Goal: Information Seeking & Learning: Learn about a topic

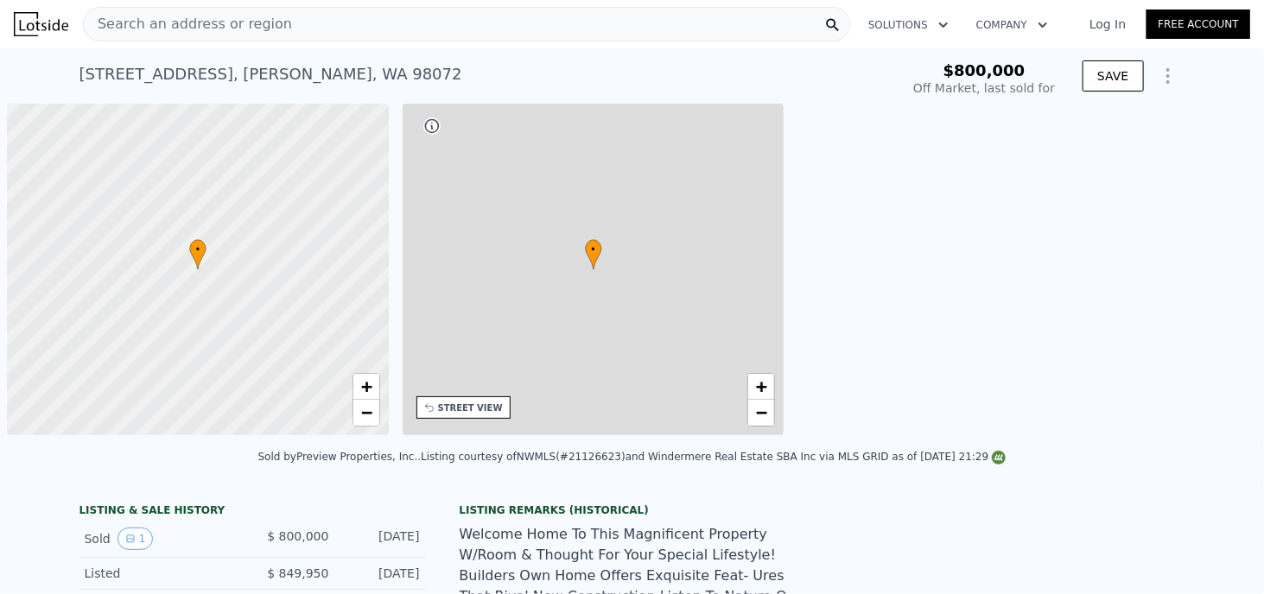
scroll to position [0, 7]
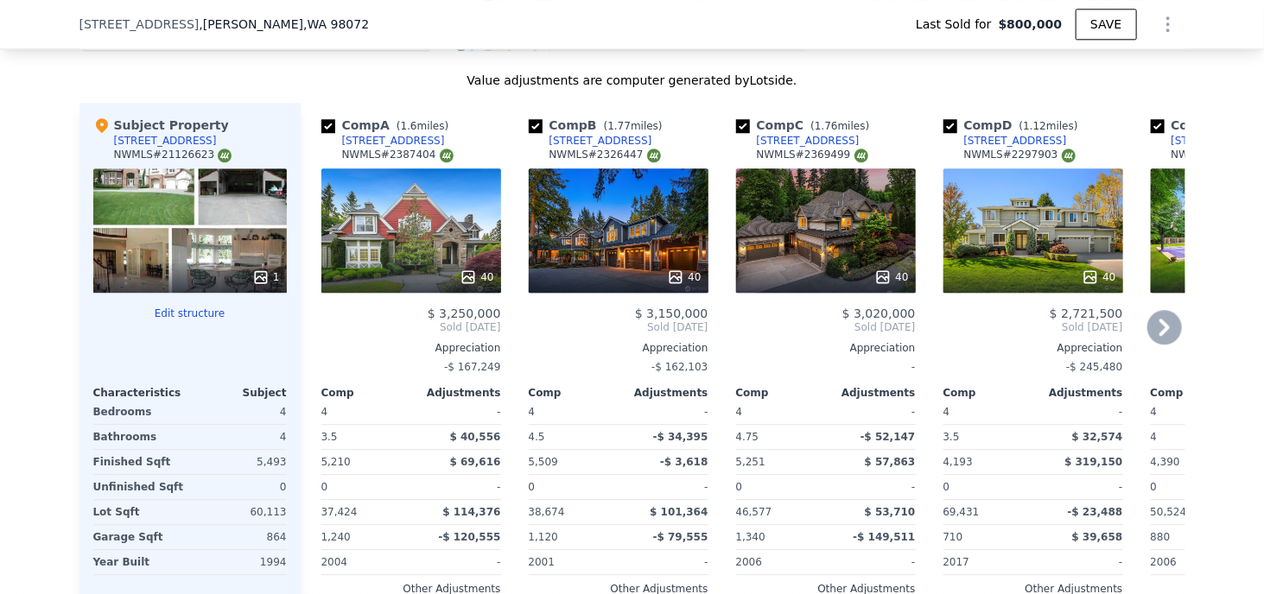
scroll to position [1980, 0]
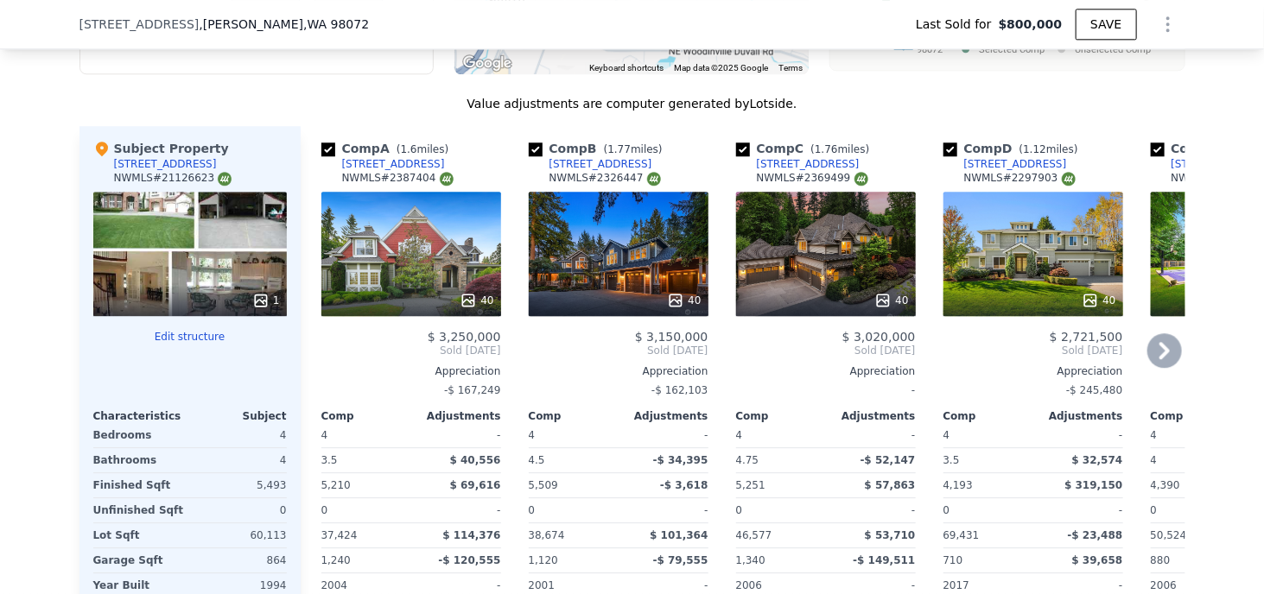
click at [379, 168] on div "[STREET_ADDRESS]" at bounding box center [393, 164] width 103 height 14
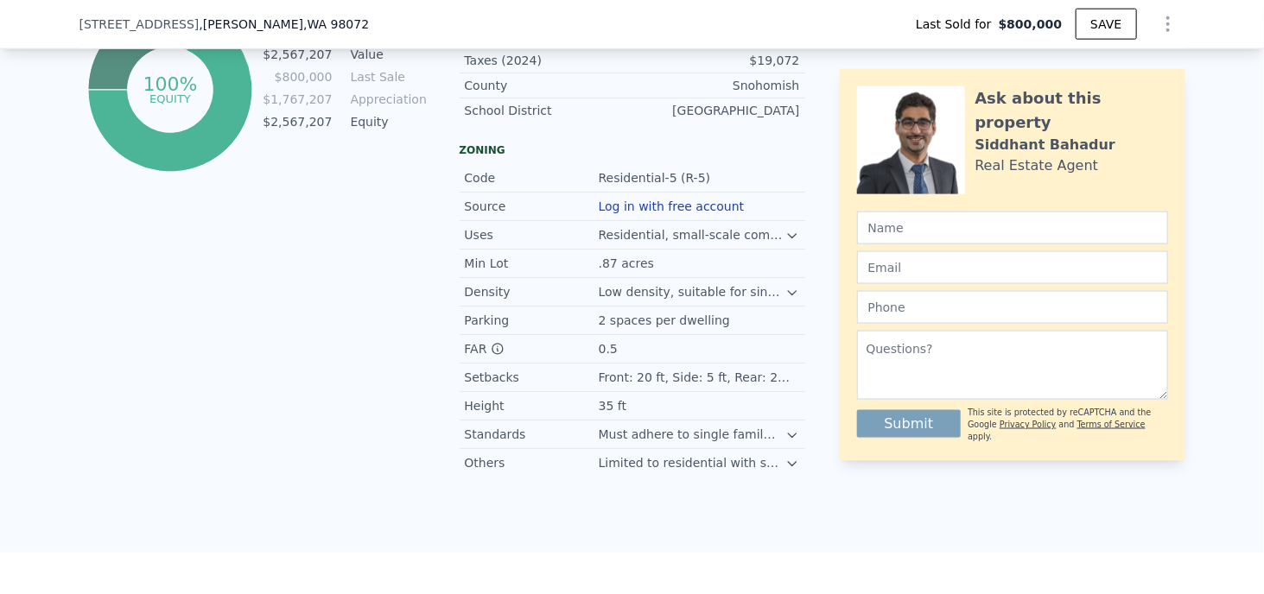
scroll to position [631, 0]
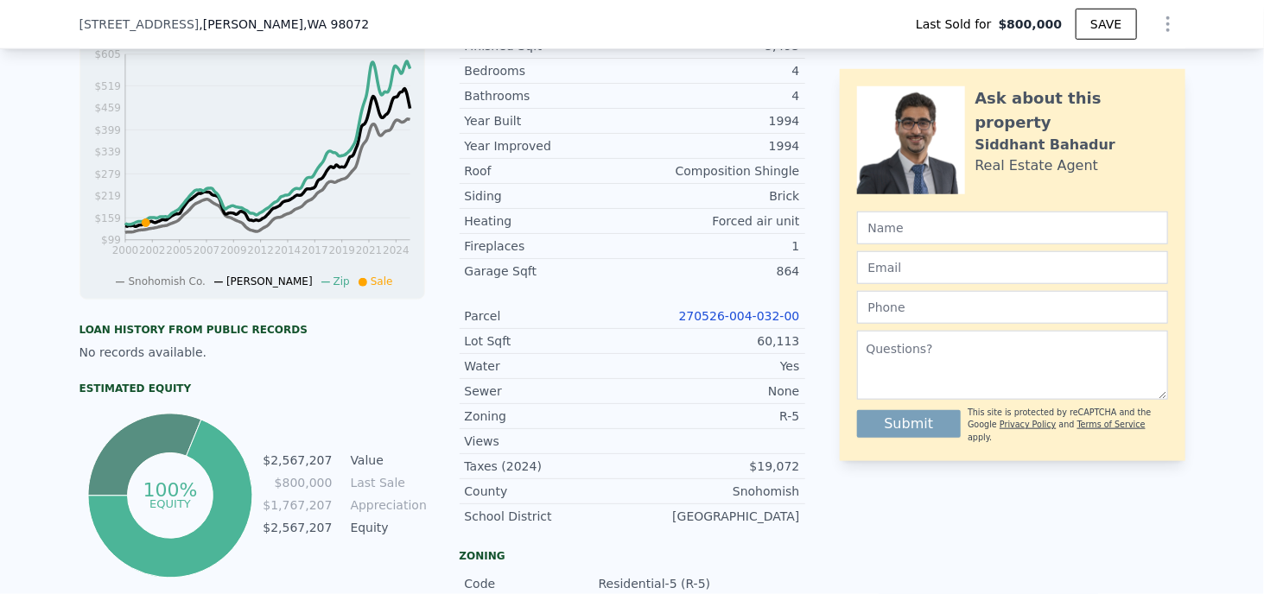
type input "$ 2,764,000"
type input "$ 1,641,222"
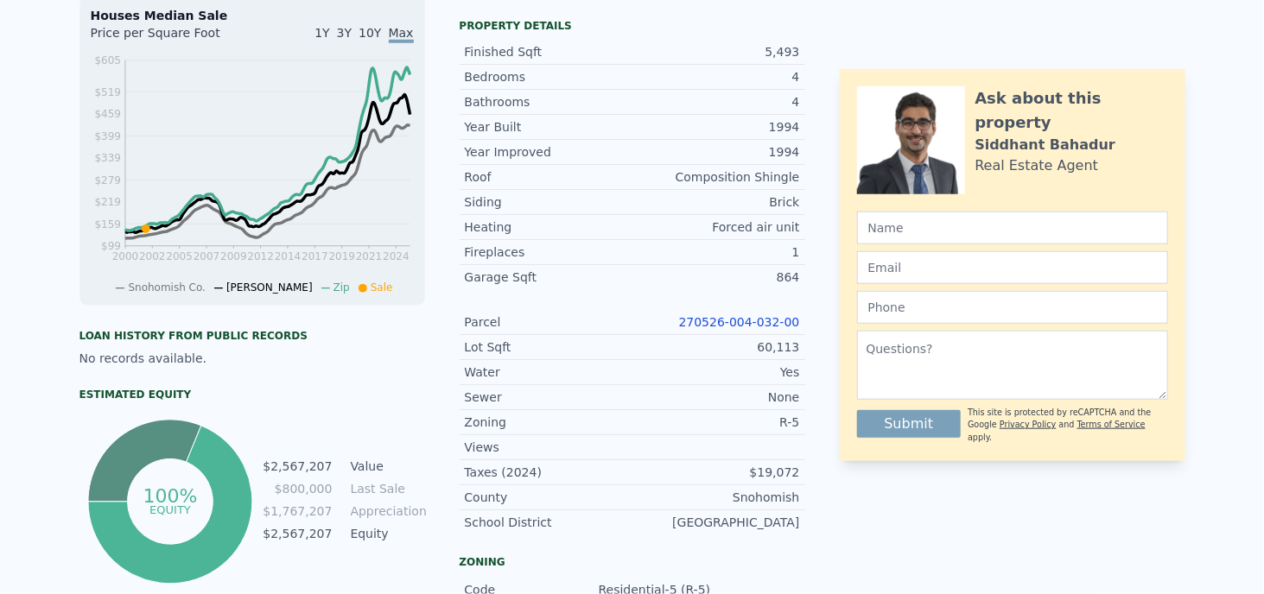
scroll to position [0, 0]
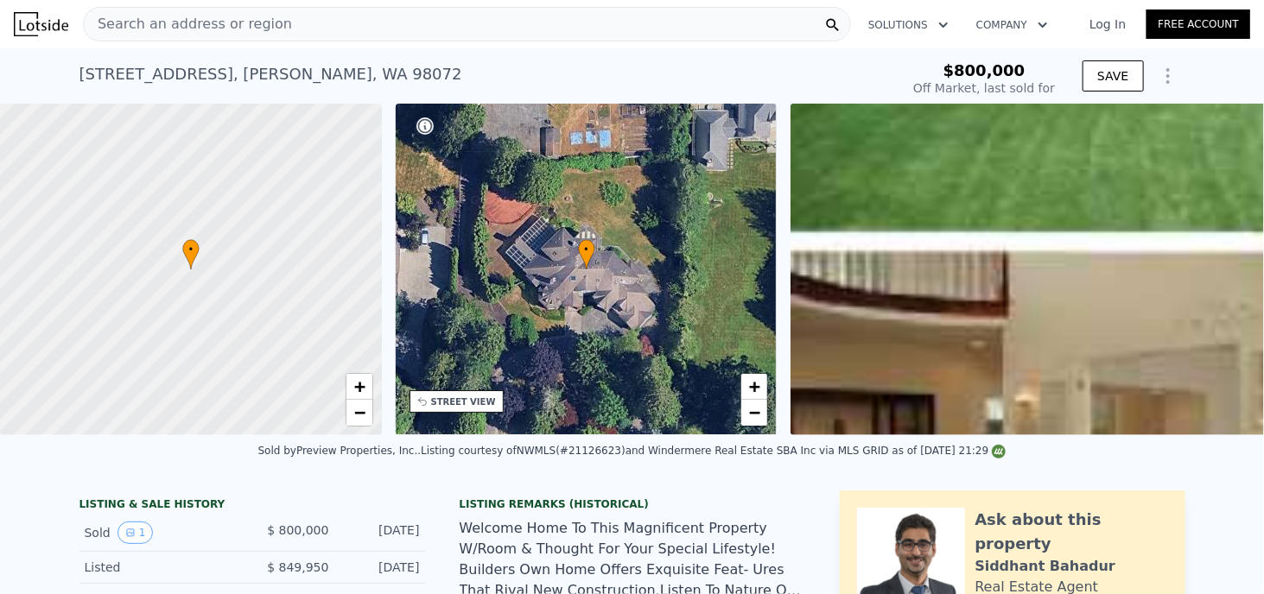
click at [406, 36] on div "Search an address or region" at bounding box center [467, 24] width 768 height 35
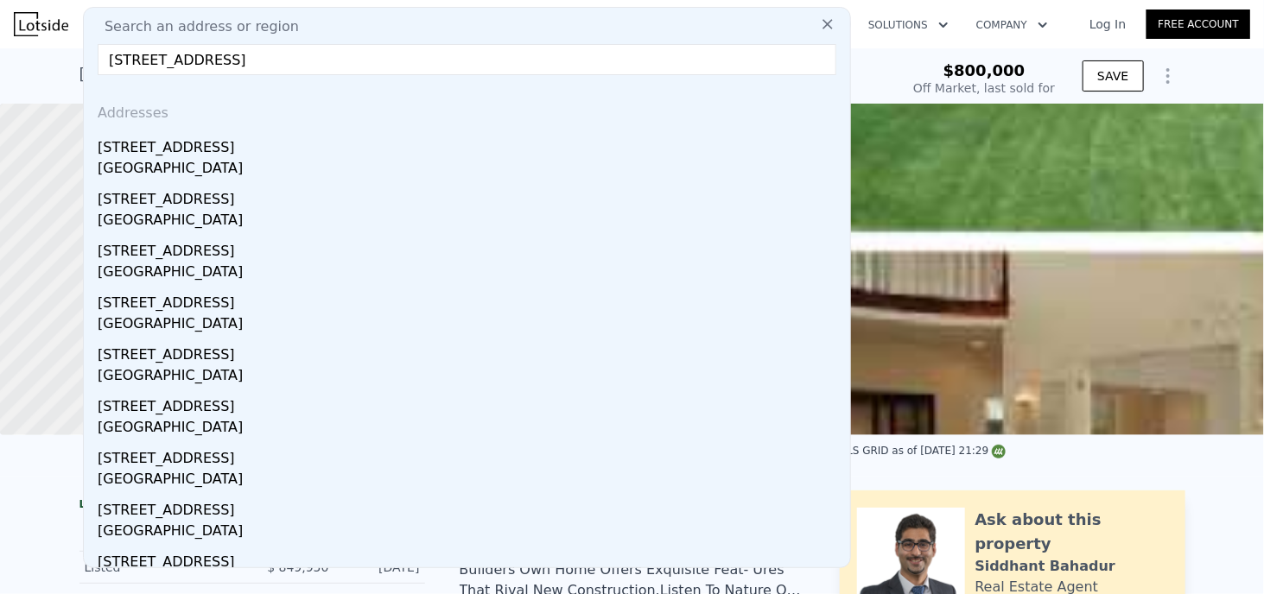
drag, startPoint x: 229, startPoint y: 53, endPoint x: 458, endPoint y: 58, distance: 229.0
click at [458, 58] on input "[STREET_ADDRESS]" at bounding box center [467, 59] width 739 height 31
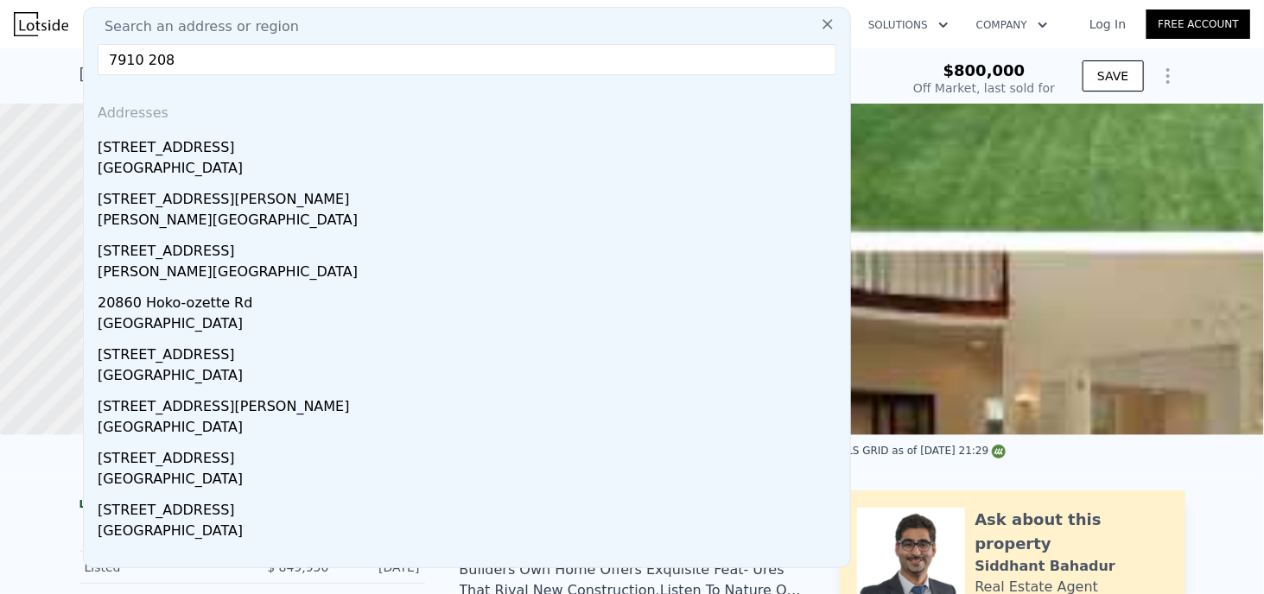
click at [263, 44] on input "7910 208" at bounding box center [467, 59] width 739 height 31
click at [260, 51] on input "7910 208" at bounding box center [467, 59] width 739 height 31
click at [260, 52] on input "7910 208" at bounding box center [467, 59] width 739 height 31
paste input "[STREET_ADDRESS]"
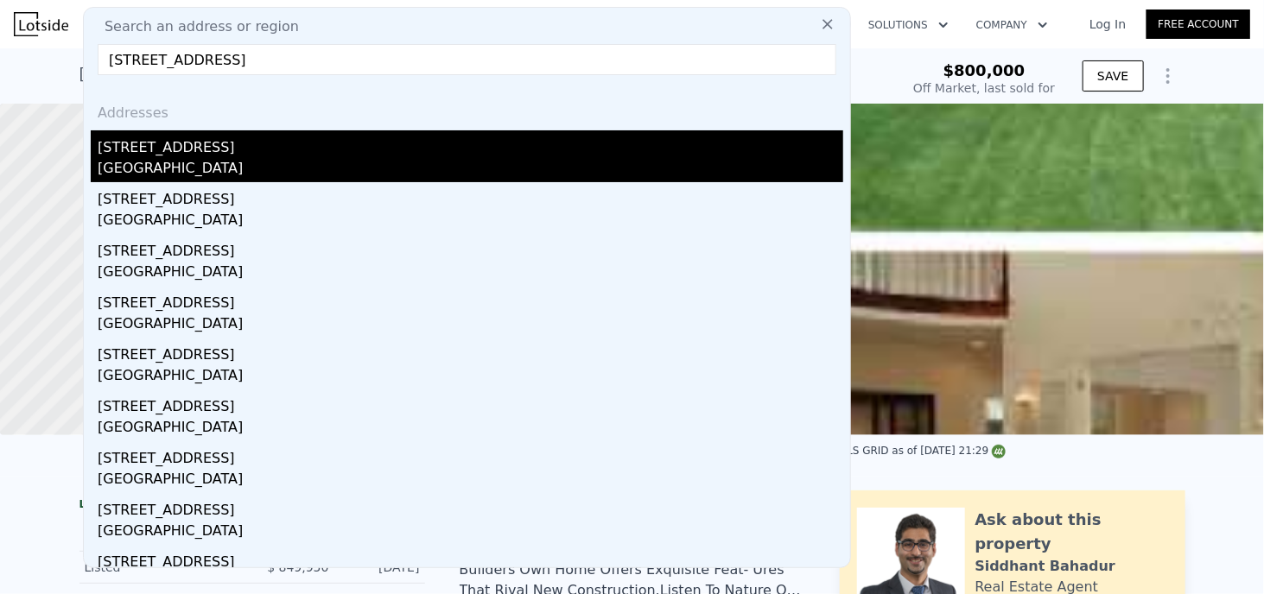
type input "[STREET_ADDRESS]"
click at [171, 151] on div "[STREET_ADDRESS]" at bounding box center [471, 144] width 746 height 28
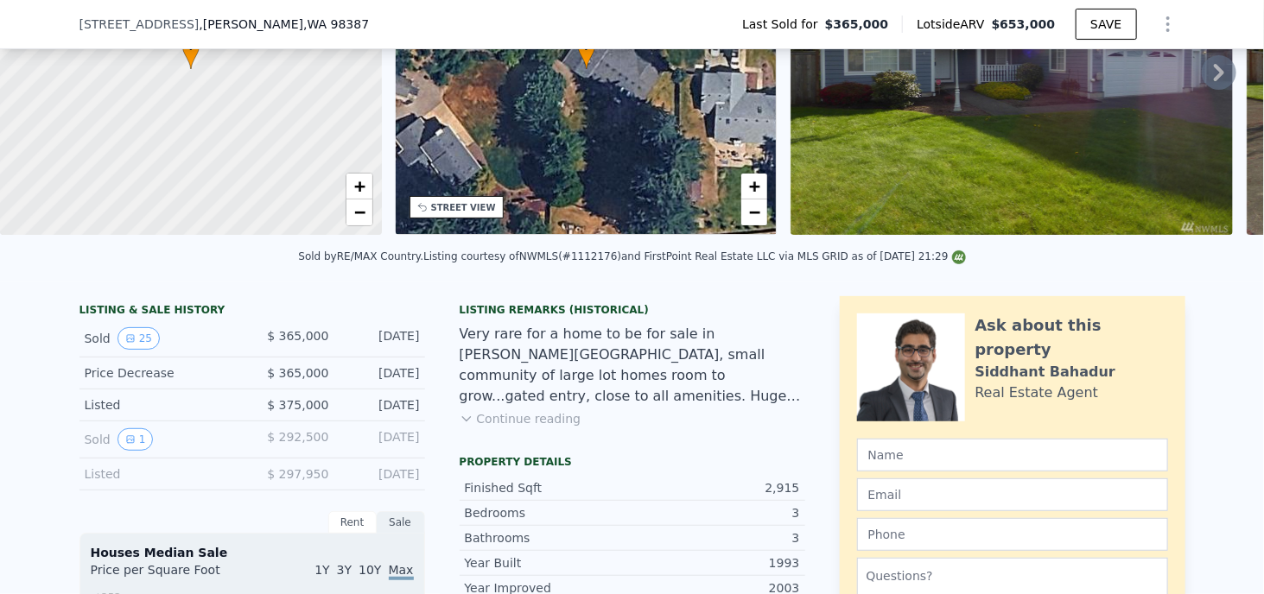
scroll to position [252, 0]
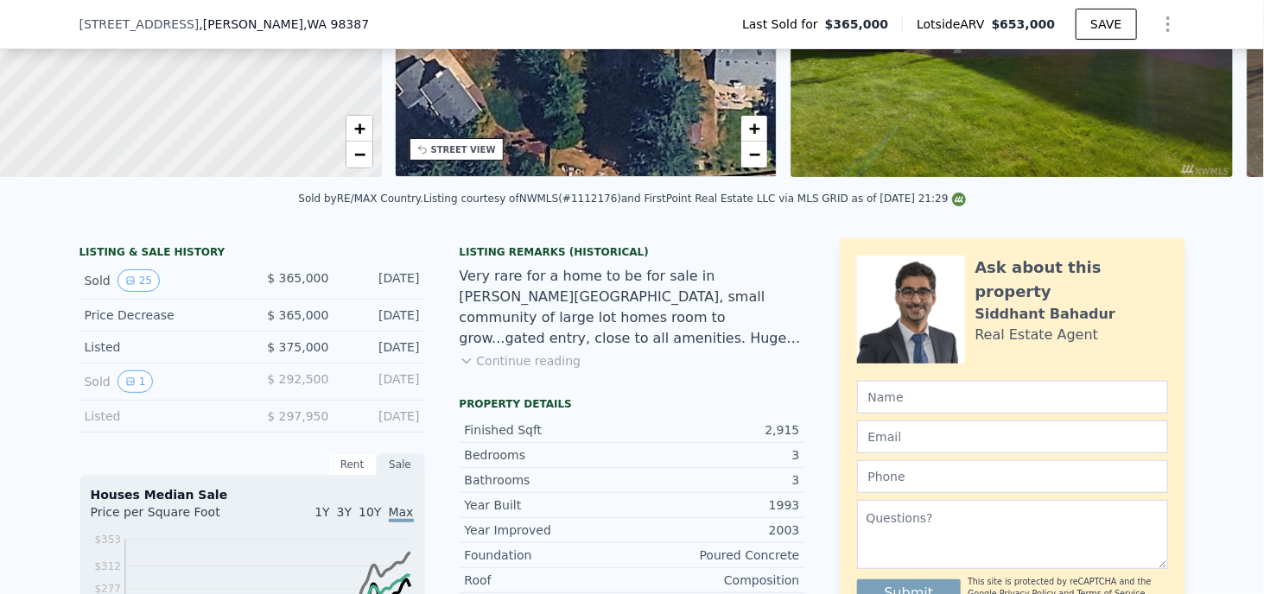
click at [542, 370] on button "Continue reading" at bounding box center [521, 360] width 122 height 17
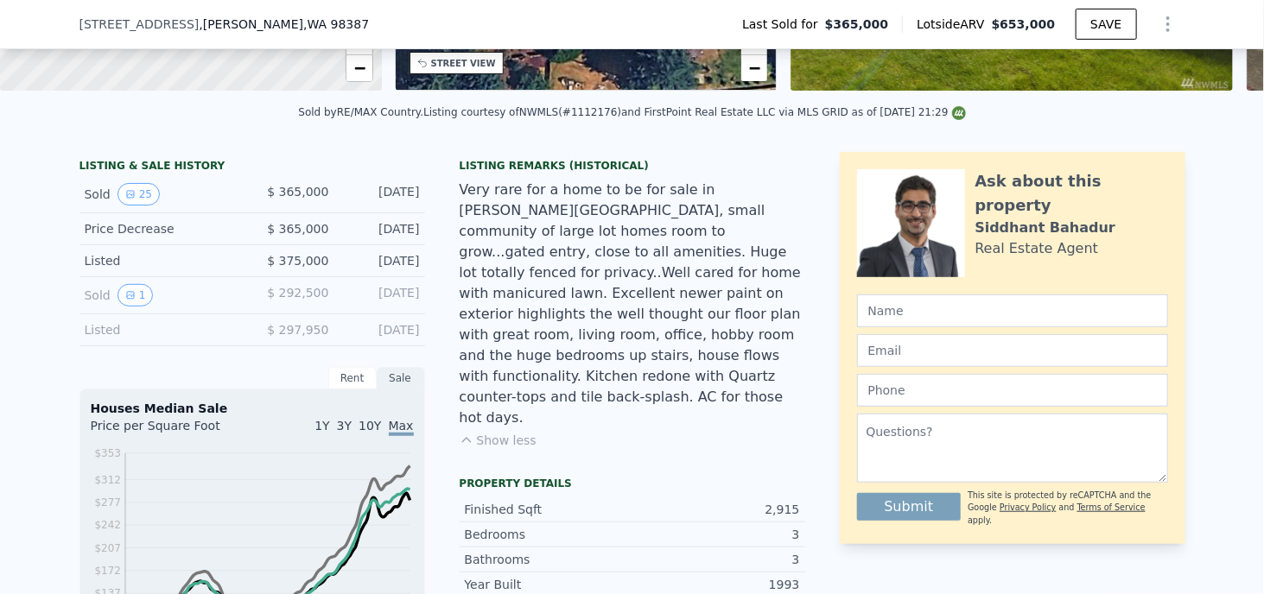
scroll to position [511, 0]
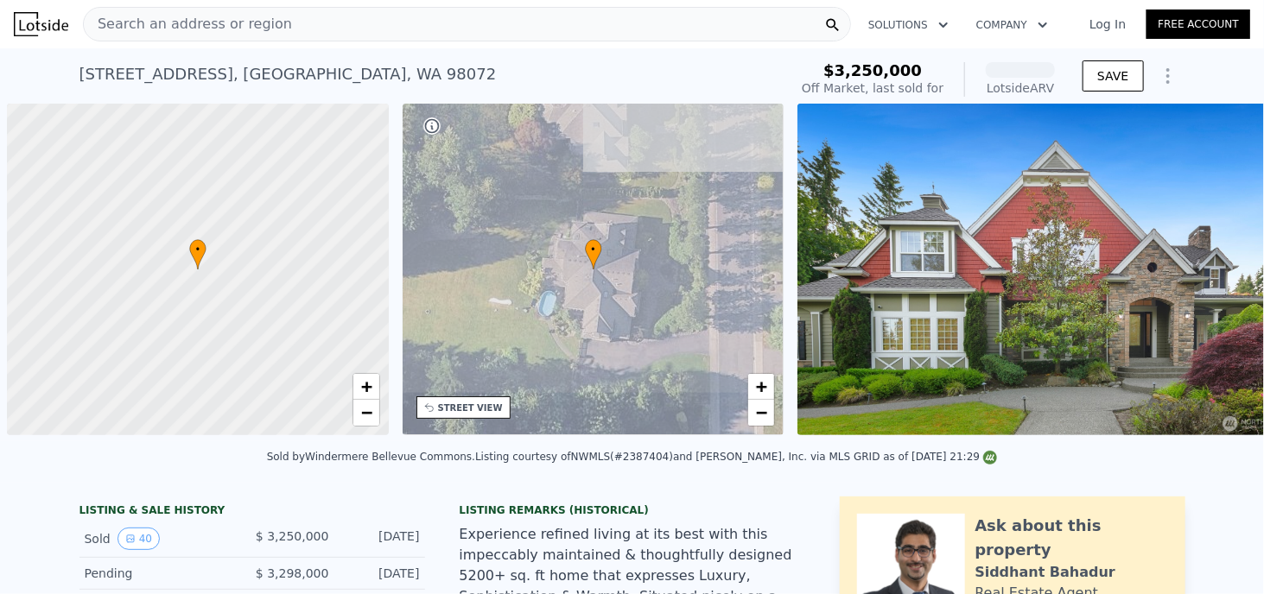
scroll to position [0, 7]
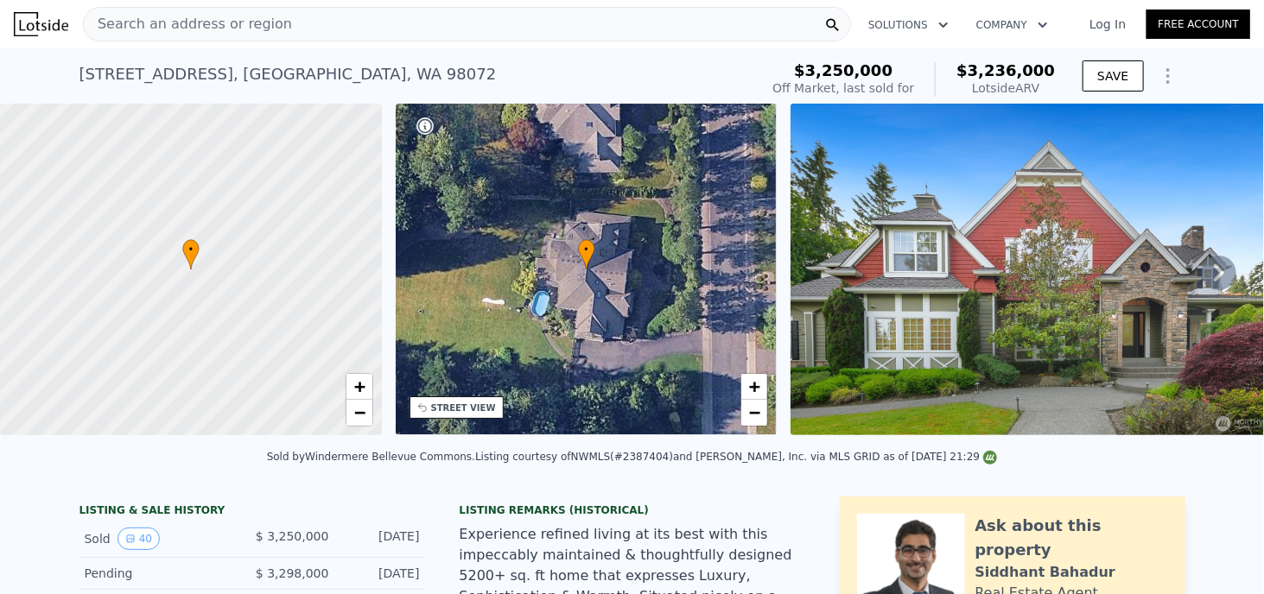
click at [924, 336] on img at bounding box center [1039, 270] width 498 height 332
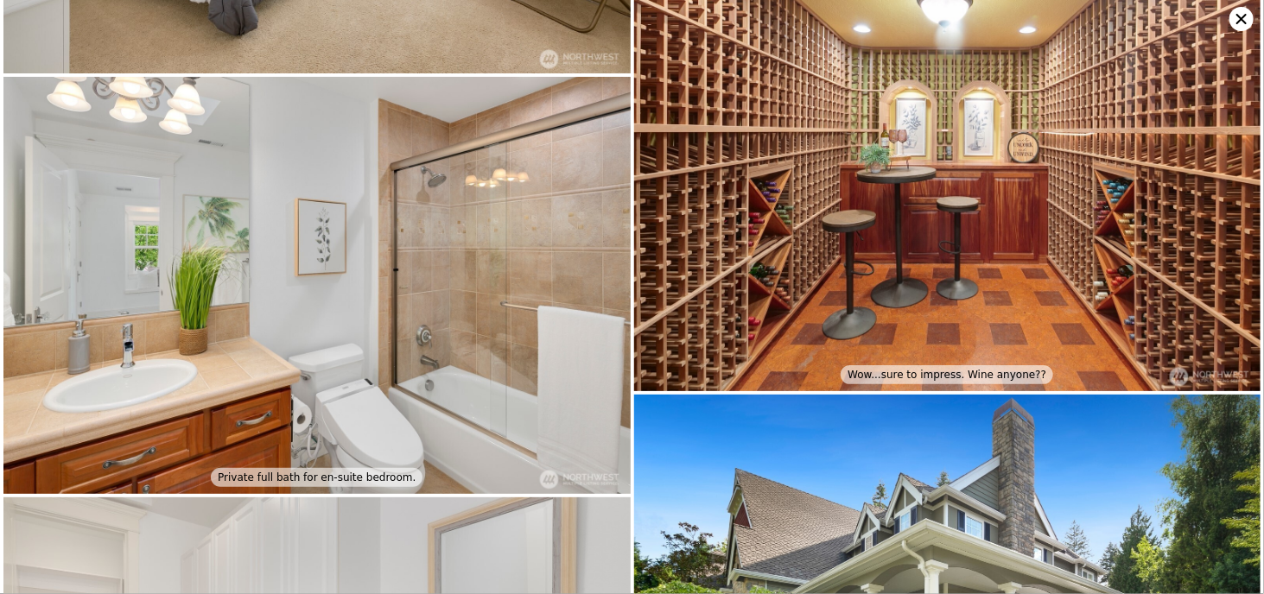
scroll to position [6257, 0]
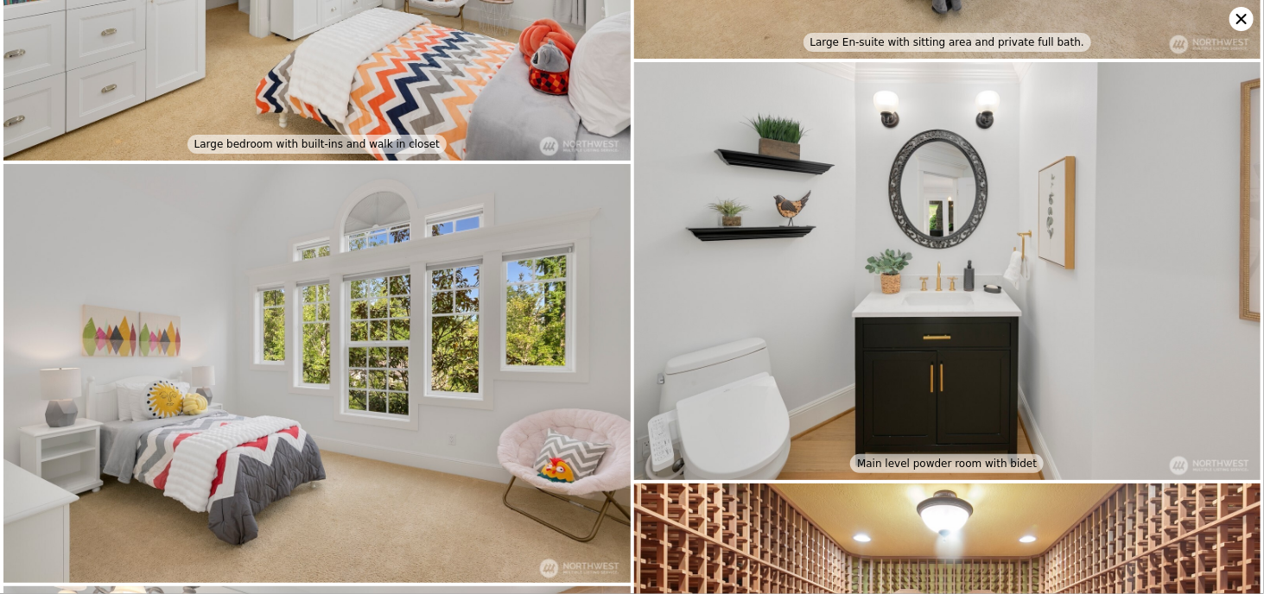
click at [1235, 21] on icon at bounding box center [1241, 19] width 24 height 24
